Goal: Book appointment/travel/reservation

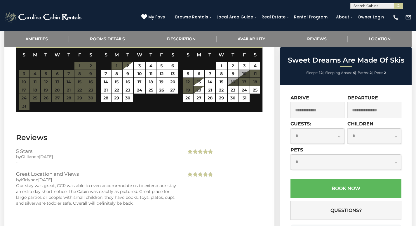
scroll to position [985, 0]
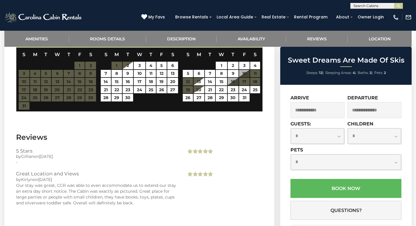
click at [297, 174] on div "**********" at bounding box center [346, 163] width 111 height 32
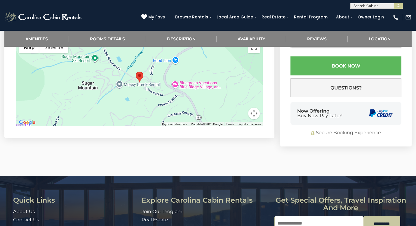
scroll to position [1199, 0]
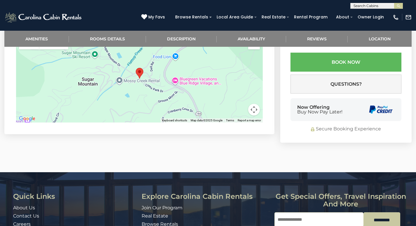
click at [354, 202] on div "Quick Links About Us Contact Us Careers Address [STREET_ADDRESS][PERSON_NAME][U…" at bounding box center [208, 226] width 416 height 108
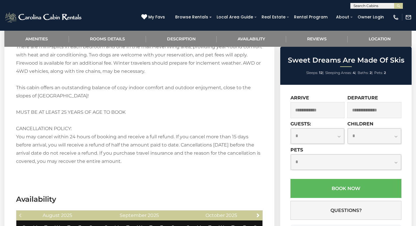
scroll to position [804, 0]
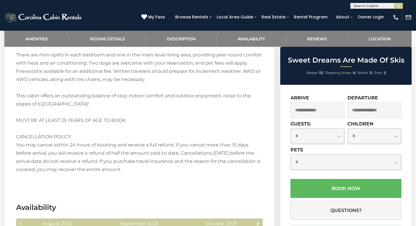
click at [302, 9] on div "[PHONE_NUMBER] My Favs Browse Rentals Local Area Guide Activities & Attractions…" at bounding box center [208, 20] width 416 height 22
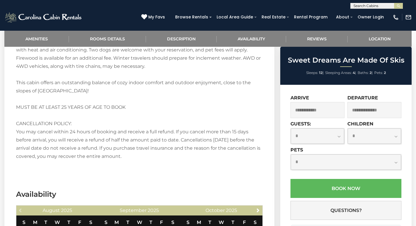
scroll to position [800, 0]
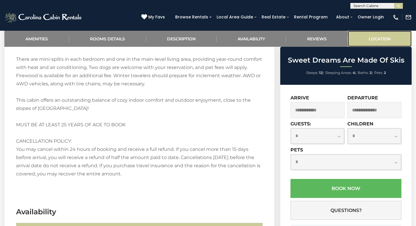
click at [353, 44] on link "Location" at bounding box center [380, 39] width 64 height 16
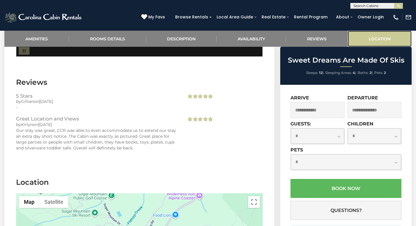
scroll to position [1096, 0]
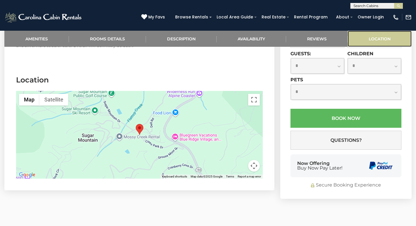
click at [348, 31] on link "Location" at bounding box center [380, 39] width 64 height 16
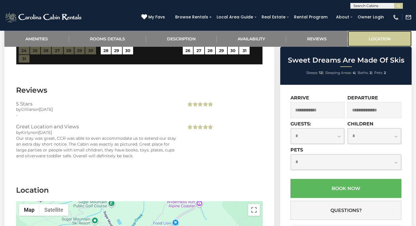
scroll to position [1023, 0]
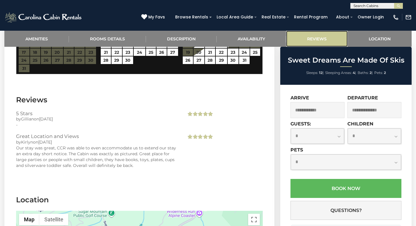
click at [302, 38] on link "Reviews" at bounding box center [317, 39] width 62 height 16
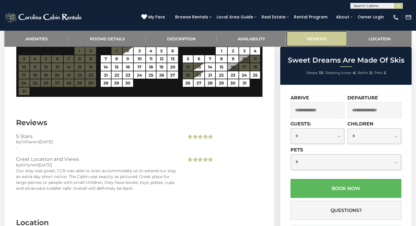
scroll to position [996, 0]
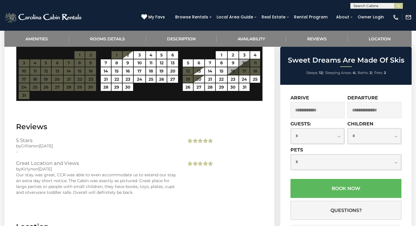
click at [169, 222] on h3 "Location" at bounding box center [139, 227] width 247 height 10
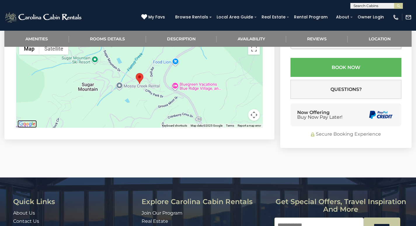
click at [19, 120] on img "Open this area in Google Maps (opens a new window)" at bounding box center [27, 124] width 19 height 8
